Goal: Transaction & Acquisition: Purchase product/service

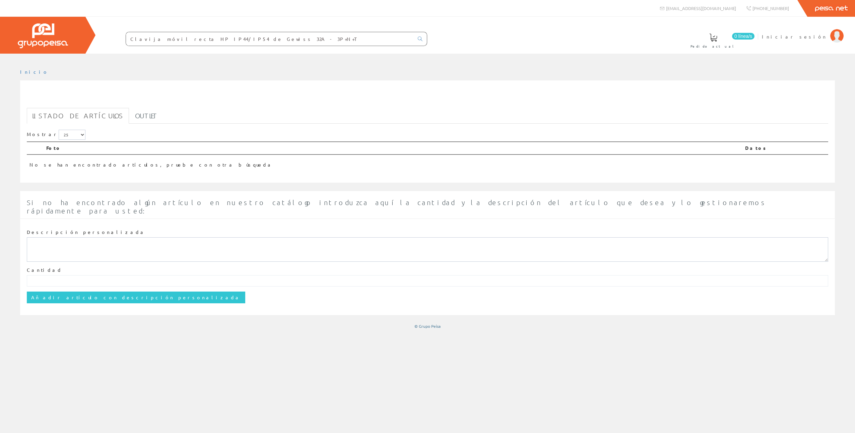
drag, startPoint x: 203, startPoint y: 40, endPoint x: 128, endPoint y: 42, distance: 75.4
click at [128, 42] on input "Clavija móvil recta HP IP44/IP54 de Gewiss 32A - 3P+N+T" at bounding box center [270, 38] width 288 height 13
type input "Gewiss 32A - 3P+N+T"
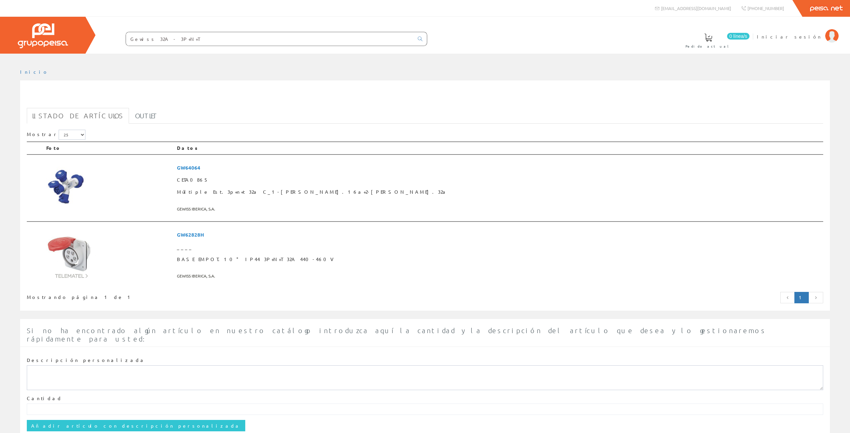
click at [156, 39] on input "Gewiss 32A - 3P+N+T" at bounding box center [270, 38] width 288 height 13
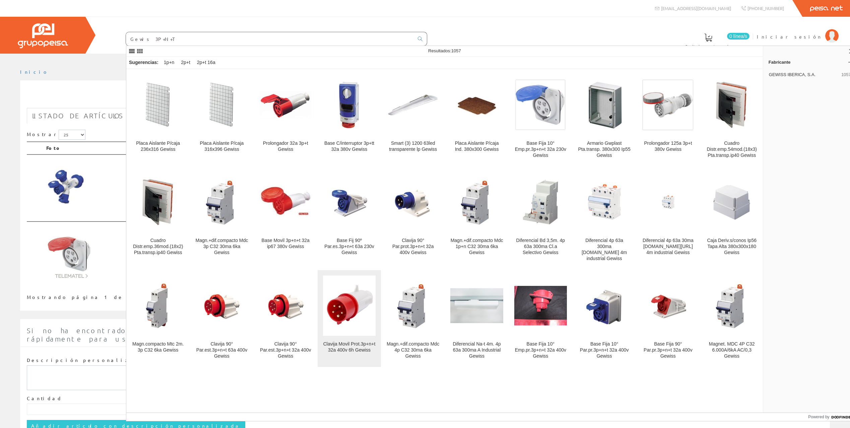
type input "Gewis 3P+N+T"
click at [348, 309] on img at bounding box center [349, 305] width 53 height 53
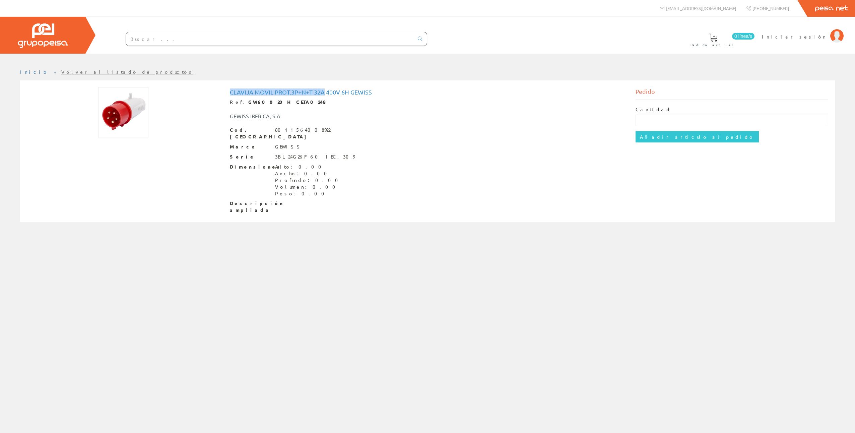
drag, startPoint x: 231, startPoint y: 92, endPoint x: 323, endPoint y: 92, distance: 92.1
click at [323, 92] on h1 "Clavija Movil Prot.3p+n+t 32a 400v 6h Gewiss" at bounding box center [427, 92] width 395 height 7
click at [194, 38] on input "text" at bounding box center [270, 38] width 288 height 13
paste input "Clavija Movil Prot.3p+n+t 32a"
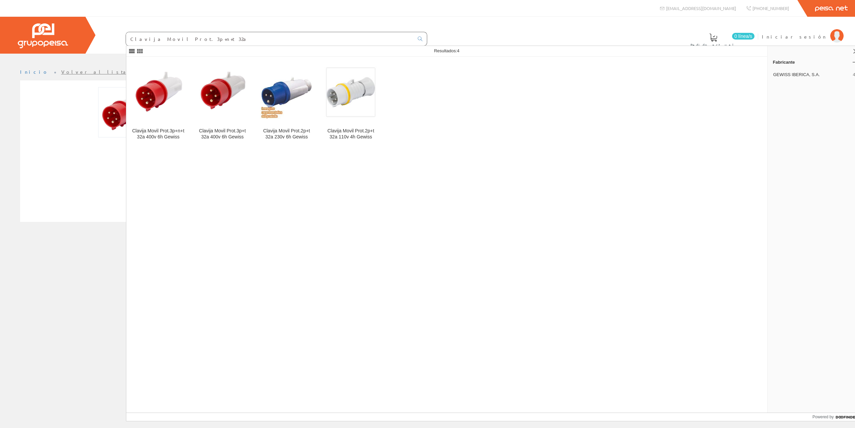
type input "Clavija Movil Prot.3p+n+t 32a"
click at [274, 181] on div "Clavija Movil Prot.3p+n+t 32a 400v 6h Gewiss Clavija Movil Prot.3p+t 32a 400v 6…" at bounding box center [446, 235] width 641 height 356
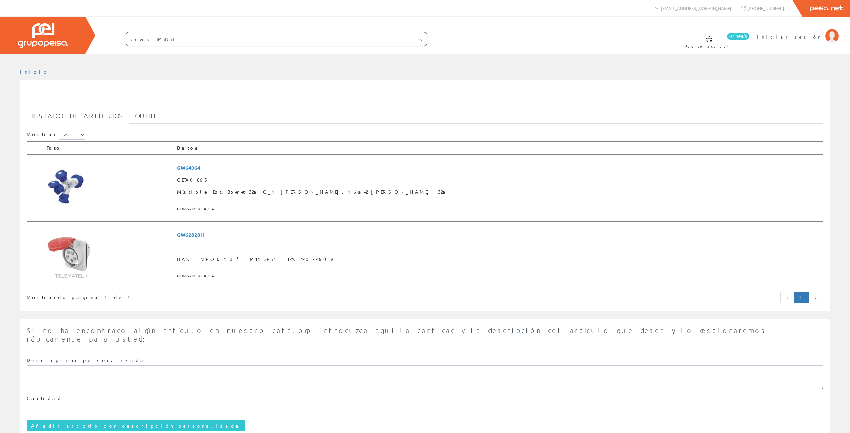
click at [174, 37] on input "Gewis 3P+N+T" at bounding box center [270, 38] width 288 height 13
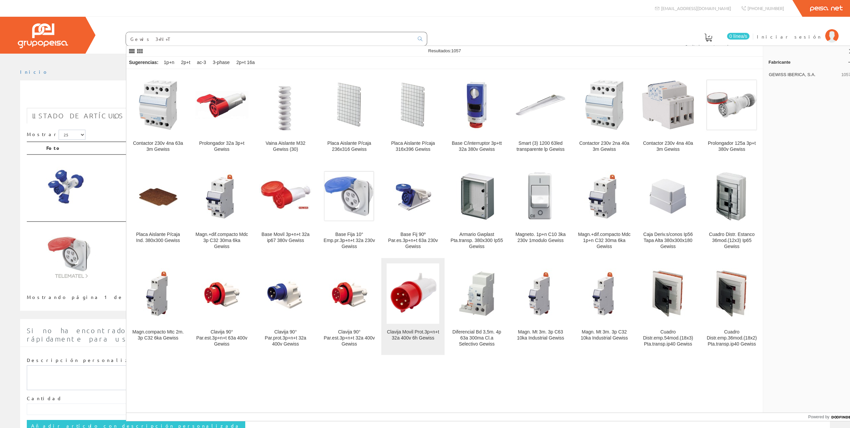
type input "Gewis 3+N+T"
click at [402, 288] on img at bounding box center [412, 293] width 53 height 53
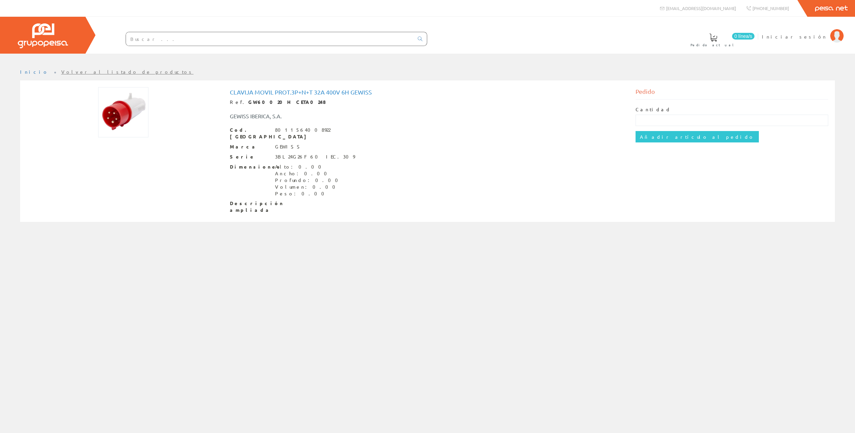
click at [172, 41] on input "text" at bounding box center [270, 38] width 288 height 13
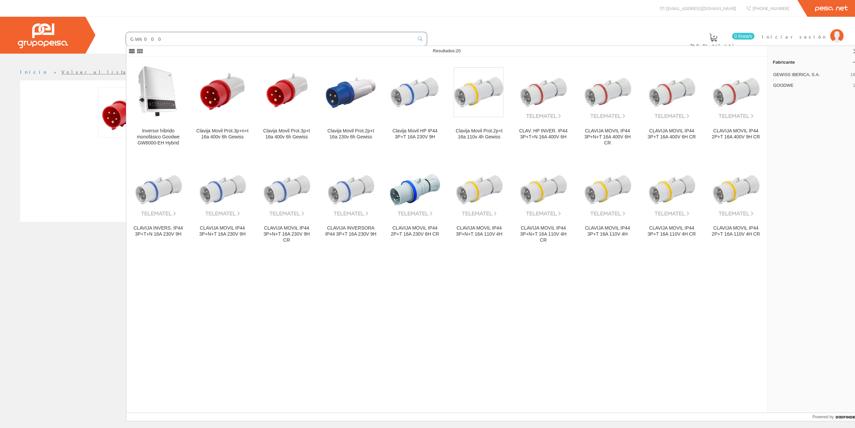
type input "GW6000"
click at [736, 99] on img at bounding box center [735, 92] width 53 height 53
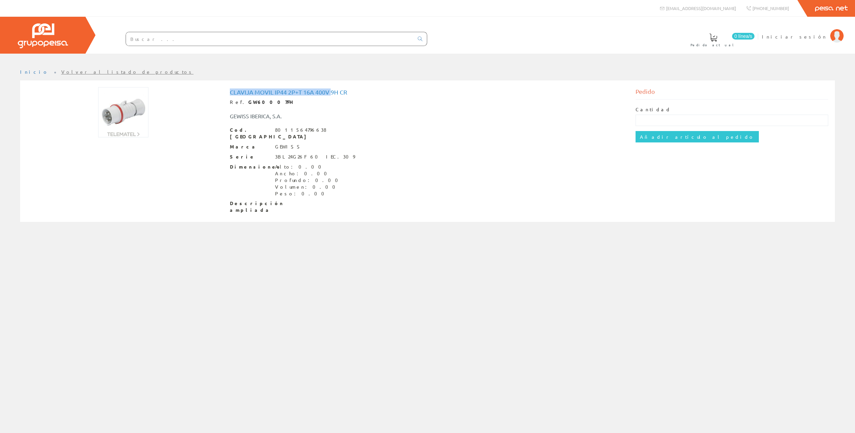
drag, startPoint x: 230, startPoint y: 93, endPoint x: 330, endPoint y: 95, distance: 100.2
click at [330, 95] on h1 "CLAVIJA MOVIL IP44 2P+T 16A 400V 9H CR" at bounding box center [427, 92] width 395 height 7
copy h1 "CLAVIJA MOVIL IP44 2P+T 16A 400V"
click at [238, 42] on input "text" at bounding box center [270, 38] width 288 height 13
paste input "CLAVIJA MOVIL IP44 2P+T 16A 400V"
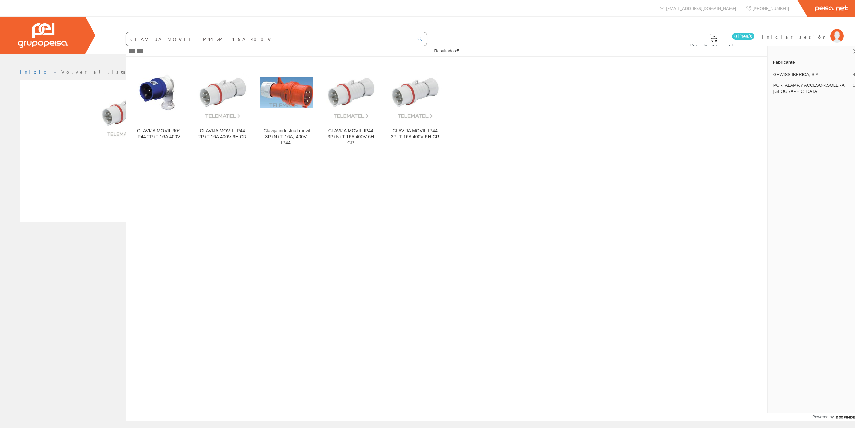
click at [192, 38] on input "CLAVIJA MOVIL IP44 2P+T 16A 400V" at bounding box center [270, 38] width 288 height 13
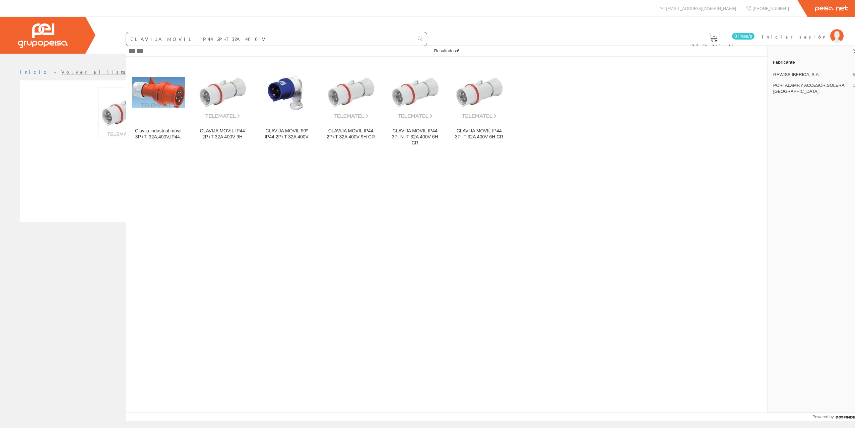
type input "CLAVIJA MOVIL IP44 2P+T 32A 400V"
click at [258, 184] on div "Clavija industrial móvil 3P+T, 32A,400V,IP44. CLAVIJA MOVIL IP44 2P+T 32A 400V …" at bounding box center [446, 235] width 641 height 356
click at [410, 135] on div "CLAVIJA MOVIL IP44 3P+N+T 32A 400V 6H CR" at bounding box center [414, 137] width 53 height 18
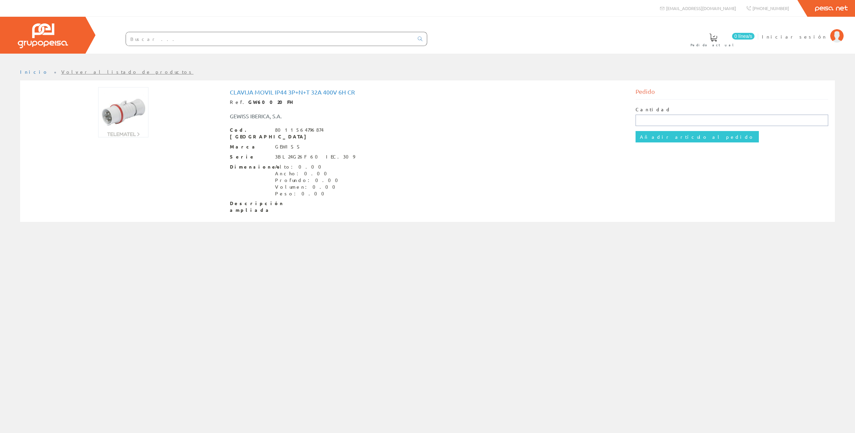
click at [642, 119] on input "text" at bounding box center [731, 120] width 193 height 11
type input "1"
click at [651, 136] on input "Añadir artículo al pedido" at bounding box center [696, 136] width 123 height 11
click at [164, 42] on input "text" at bounding box center [270, 38] width 288 height 13
drag, startPoint x: 230, startPoint y: 93, endPoint x: 336, endPoint y: 92, distance: 105.5
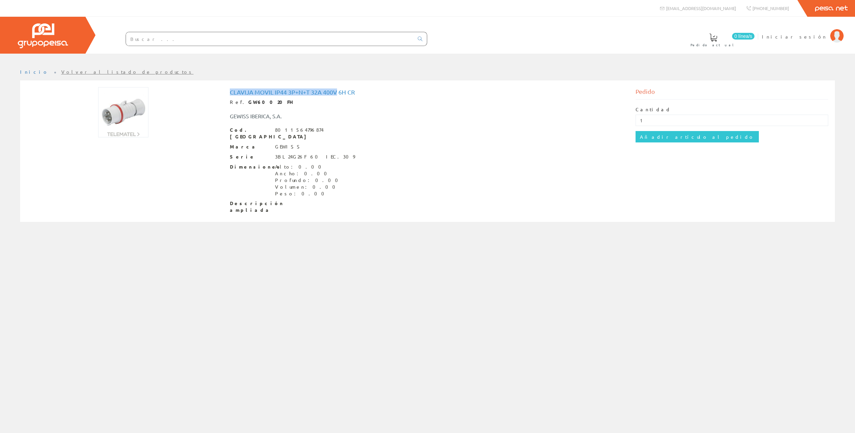
click at [336, 92] on h1 "CLAVIJA MOVIL IP44 3P+N+T 32A 400V 6H CR" at bounding box center [427, 92] width 395 height 7
copy h1 "CLAVIJA MOVIL IP44 3P+N+T 32A 400V"
click at [284, 42] on input "text" at bounding box center [270, 38] width 288 height 13
paste input "CLAVIJA MOVIL IP44 3P+N+T 32A 400V"
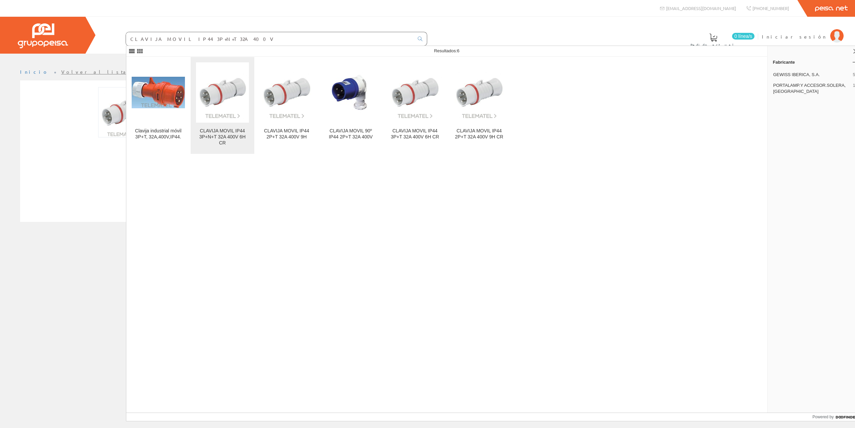
type input "CLAVIJA MOVIL IP44 3P+N+T 32A 400V"
click at [217, 94] on img at bounding box center [222, 92] width 53 height 53
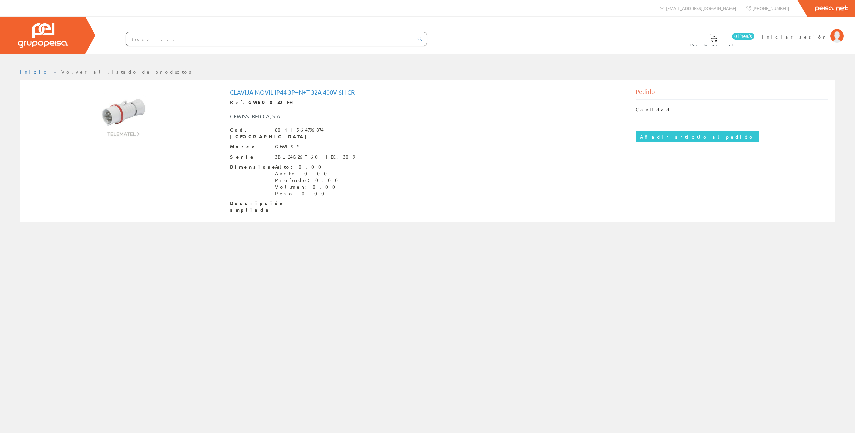
click at [655, 118] on input "text" at bounding box center [731, 120] width 193 height 11
type input "1"
click at [648, 138] on input "Añadir artículo al pedido" at bounding box center [696, 136] width 123 height 11
click at [228, 41] on input "CLAVIJA MOVIL IP44 3P+N+T 32A 400V" at bounding box center [270, 38] width 288 height 13
click at [418, 41] on link at bounding box center [419, 38] width 13 height 9
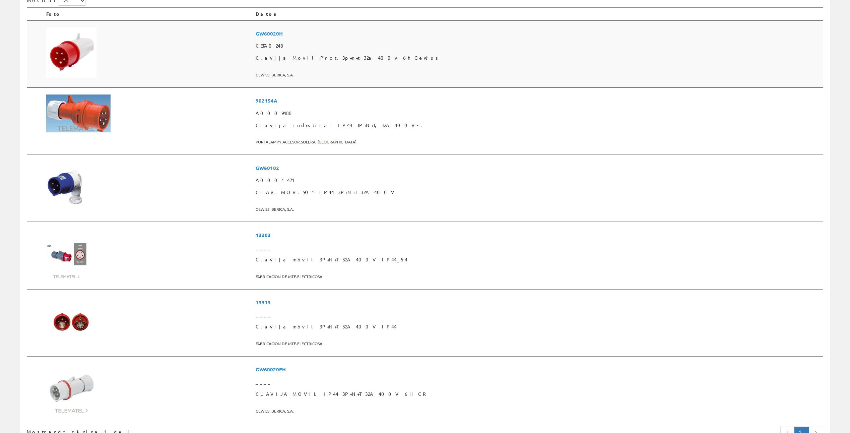
scroll to position [268, 0]
